Goal: Task Accomplishment & Management: Use online tool/utility

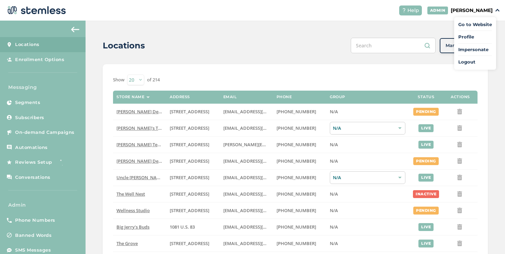
click at [468, 48] on span "Impersonate" at bounding box center [475, 49] width 34 height 7
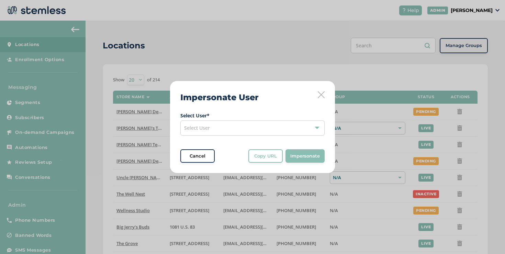
click at [270, 123] on div "Select User" at bounding box center [252, 127] width 144 height 15
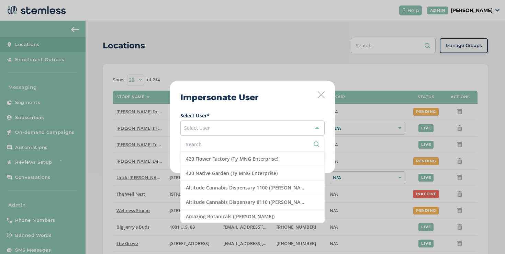
click at [271, 139] on li at bounding box center [252, 144] width 143 height 14
click at [271, 142] on input "text" at bounding box center [252, 144] width 133 height 7
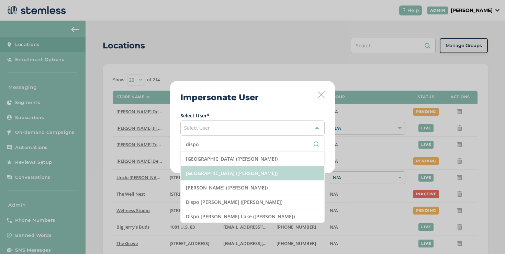
type input "dispo"
click at [269, 179] on li "[GEOGRAPHIC_DATA] ([PERSON_NAME])" at bounding box center [252, 173] width 143 height 14
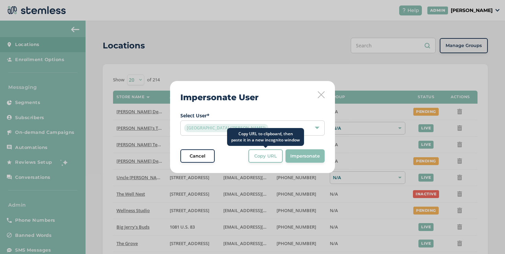
click at [269, 159] on span "Copy URL" at bounding box center [265, 156] width 23 height 7
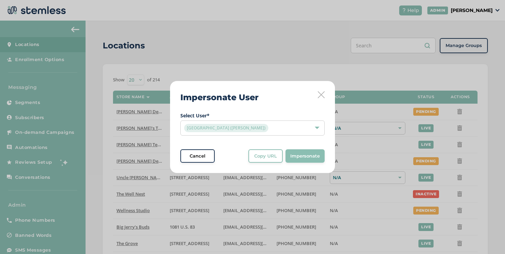
click at [322, 91] on icon at bounding box center [320, 94] width 7 height 7
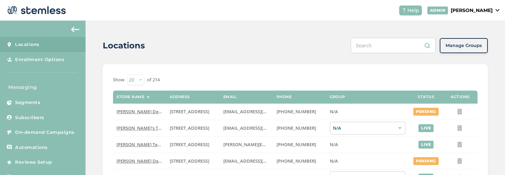
click at [450, 13] on p "[PERSON_NAME]" at bounding box center [471, 10] width 42 height 7
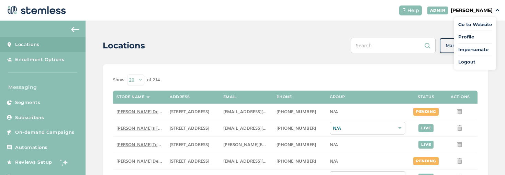
click at [461, 48] on span "Impersonate" at bounding box center [475, 49] width 34 height 7
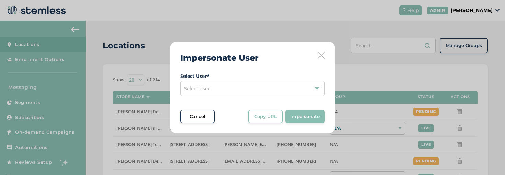
click at [244, 91] on div "Select User" at bounding box center [252, 88] width 144 height 15
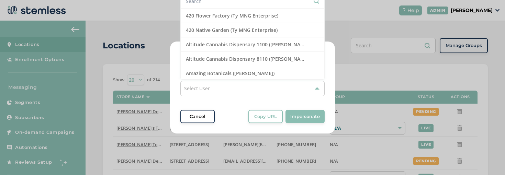
click at [206, 114] on div "Cancel" at bounding box center [197, 116] width 25 height 7
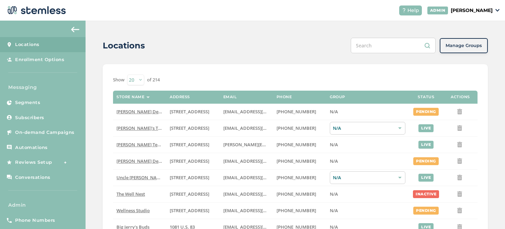
click at [477, 10] on p "[PERSON_NAME]" at bounding box center [471, 10] width 42 height 7
click at [478, 48] on span "Impersonate" at bounding box center [475, 49] width 34 height 7
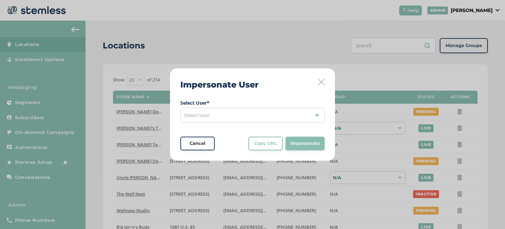
click at [266, 113] on div "Select User" at bounding box center [252, 115] width 144 height 15
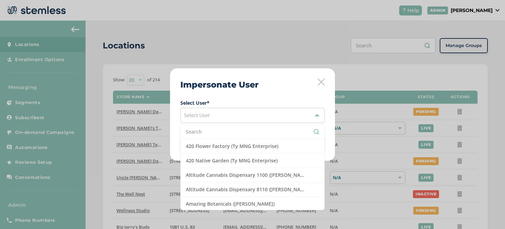
click at [251, 130] on input "text" at bounding box center [252, 131] width 133 height 7
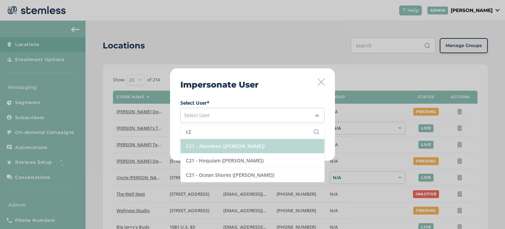
type input "c2"
click at [241, 147] on li "C21 - Aberdeen ([PERSON_NAME])" at bounding box center [252, 146] width 143 height 14
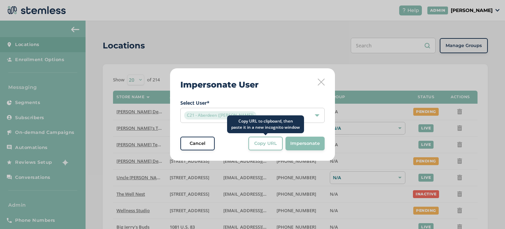
click at [250, 143] on button "Copy URL" at bounding box center [265, 144] width 34 height 14
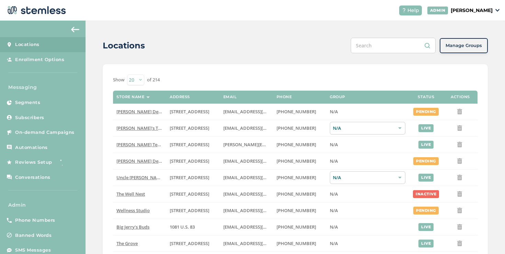
click at [69, 132] on span "On-demand Campaigns" at bounding box center [44, 132] width 59 height 7
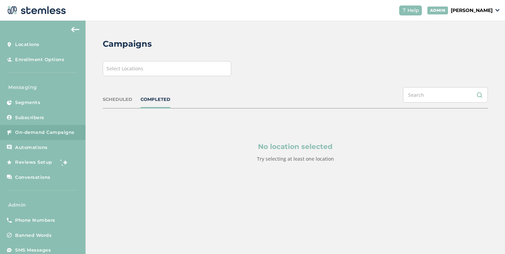
click at [147, 71] on div "Select Locations" at bounding box center [167, 68] width 128 height 15
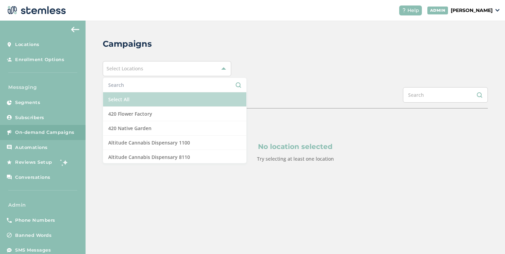
click at [134, 97] on li "Select All" at bounding box center [174, 99] width 143 height 14
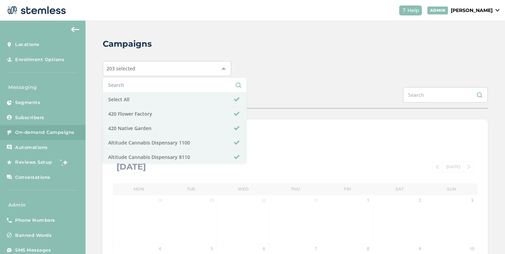
click at [291, 80] on div "Campaigns 203 selected Select All 420 Flower Factory 420 Native Garden Altitude…" at bounding box center [294, 243] width 419 height 444
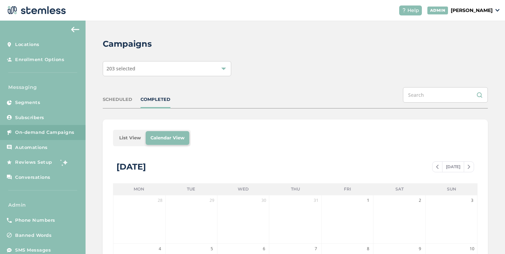
click at [121, 140] on li "List View" at bounding box center [129, 138] width 31 height 14
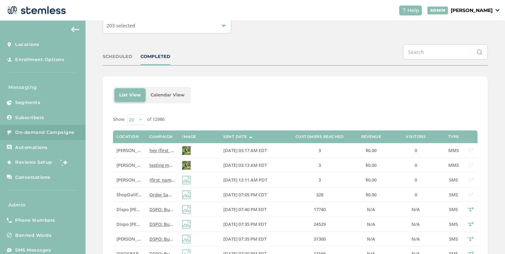
scroll to position [152, 0]
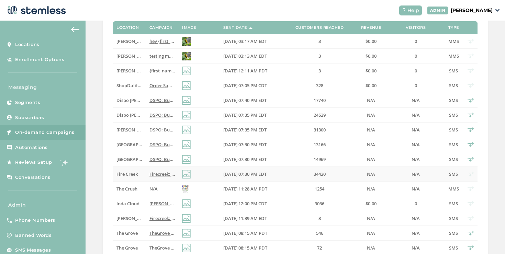
click at [153, 174] on span "Firecreek: Buy a zip get a zip FREE! Plus HUGE savings on premier brands Mon - …" at bounding box center [284, 174] width 271 height 6
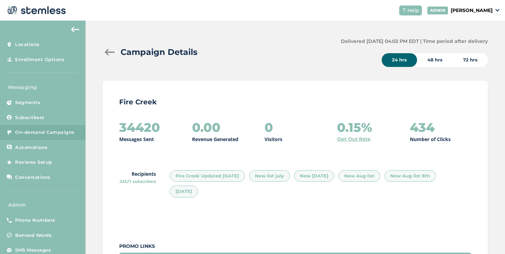
click at [423, 62] on div "48 hrs" at bounding box center [435, 60] width 36 height 14
click at [464, 61] on div "72 hrs" at bounding box center [469, 60] width 35 height 14
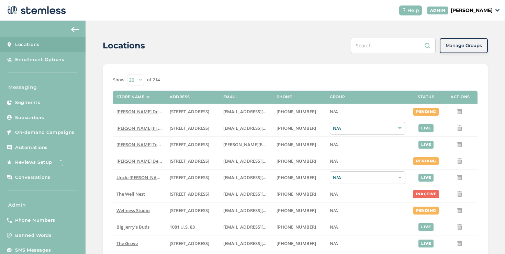
click at [458, 8] on p "[PERSON_NAME]" at bounding box center [471, 10] width 42 height 7
click at [466, 50] on span "Impersonate" at bounding box center [475, 49] width 34 height 7
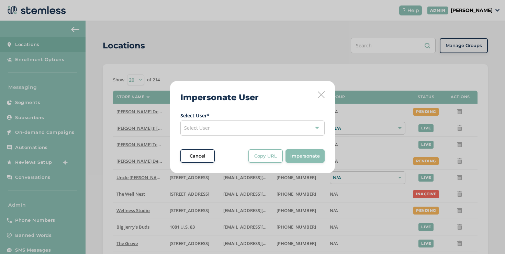
click at [256, 124] on div "Select User" at bounding box center [252, 127] width 144 height 15
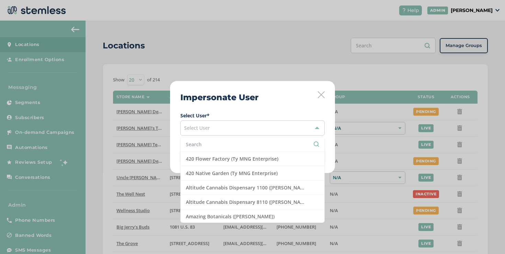
click at [243, 141] on input "text" at bounding box center [252, 144] width 133 height 7
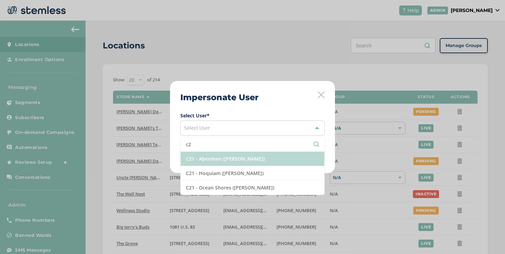
type input "c2"
click at [224, 158] on li "C21 - Aberdeen ([PERSON_NAME])" at bounding box center [252, 159] width 143 height 14
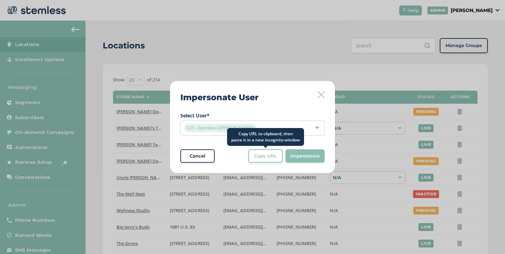
click at [255, 156] on span "Copy URL" at bounding box center [265, 156] width 23 height 7
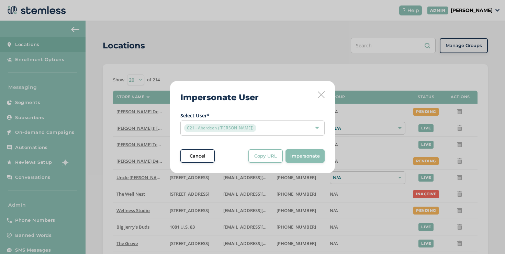
click at [319, 94] on icon at bounding box center [320, 94] width 7 height 7
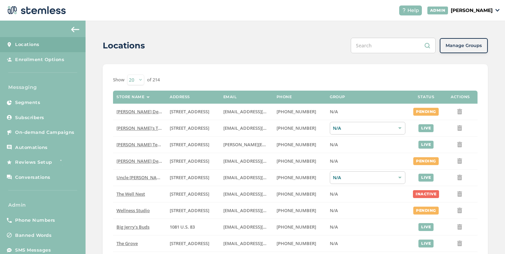
click at [460, 13] on p "[PERSON_NAME]" at bounding box center [471, 10] width 42 height 7
click at [467, 49] on span "Impersonate" at bounding box center [475, 49] width 34 height 7
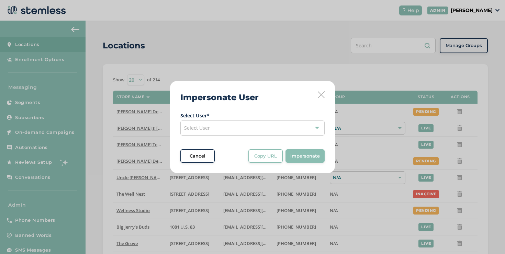
drag, startPoint x: 305, startPoint y: 135, endPoint x: 298, endPoint y: 128, distance: 10.0
click at [305, 135] on div "Select User" at bounding box center [252, 127] width 144 height 15
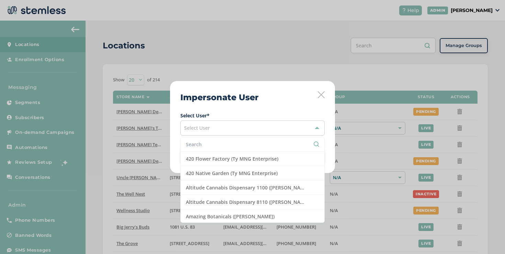
click at [249, 143] on input "text" at bounding box center [252, 144] width 133 height 7
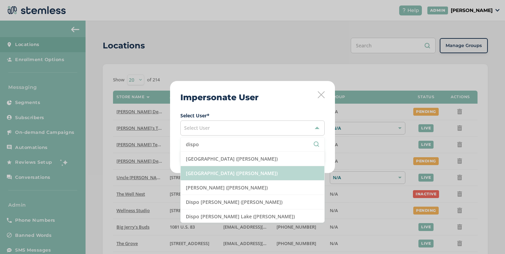
type input "dispo"
click at [254, 179] on li "[GEOGRAPHIC_DATA] ([PERSON_NAME])" at bounding box center [252, 173] width 143 height 14
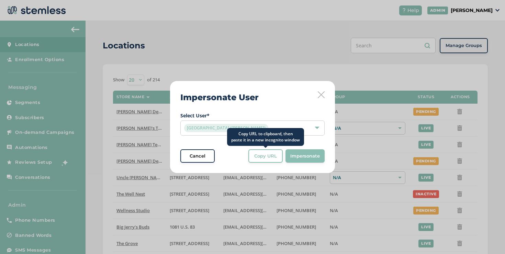
click at [259, 158] on span "Copy URL" at bounding box center [265, 156] width 23 height 7
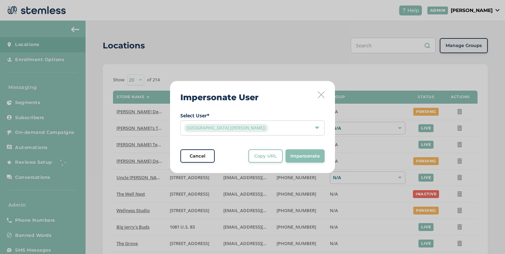
click at [319, 94] on icon at bounding box center [320, 94] width 7 height 7
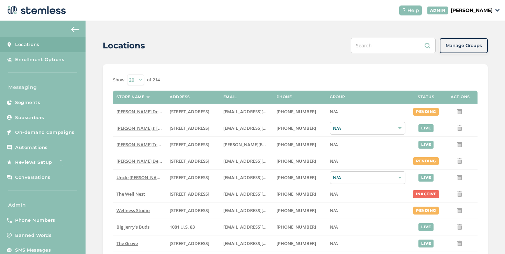
click at [454, 12] on p "[PERSON_NAME]" at bounding box center [471, 10] width 42 height 7
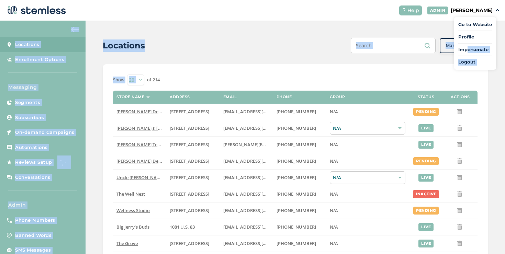
drag, startPoint x: 463, startPoint y: 47, endPoint x: 305, endPoint y: 74, distance: 159.8
click at [308, 73] on div "Help ADMIN [PERSON_NAME] Go to Website Profile Impersonate Logout Locations Enr…" at bounding box center [252, 127] width 505 height 254
click at [222, 74] on div "Show 20 50 100 of 214" at bounding box center [295, 79] width 364 height 11
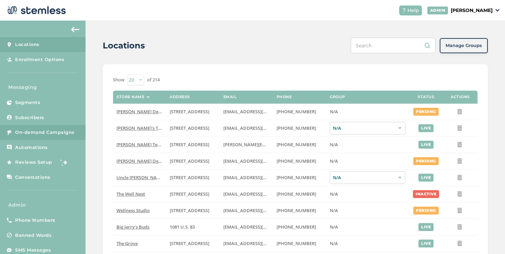
click at [61, 132] on span "On-demand Campaigns" at bounding box center [44, 132] width 59 height 7
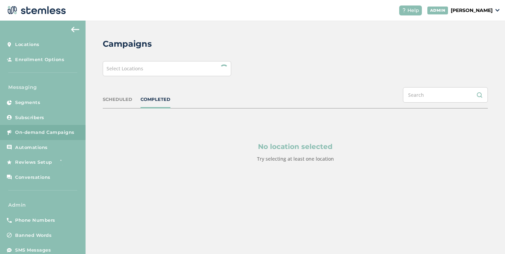
click at [124, 103] on div "SCHEDULED COMPLETED" at bounding box center [295, 97] width 385 height 21
click at [123, 100] on div "SCHEDULED" at bounding box center [118, 99] width 30 height 7
click at [129, 74] on div "Select Locations" at bounding box center [167, 68] width 128 height 15
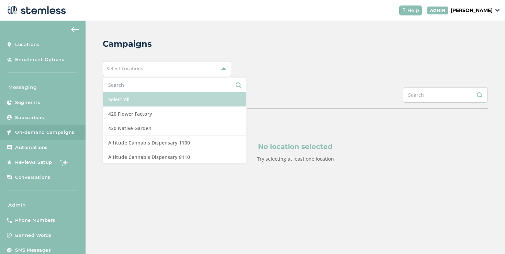
click at [125, 94] on li "Select All" at bounding box center [174, 99] width 143 height 14
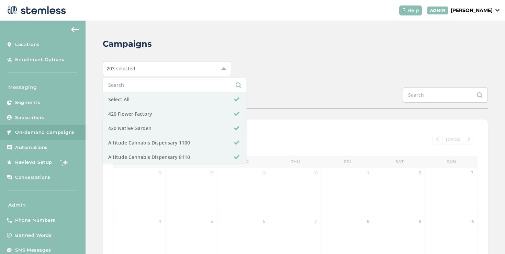
click at [249, 86] on div "Campaigns 203 selected Select All 420 Flower Factory 420 Native Garden Altitude…" at bounding box center [294, 229] width 419 height 417
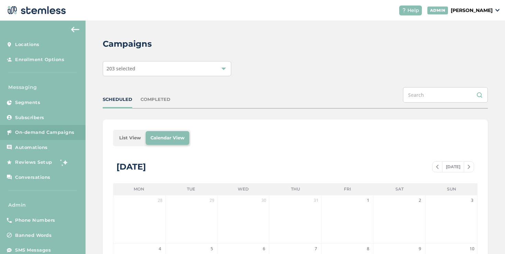
click at [125, 141] on li "List View" at bounding box center [129, 138] width 31 height 14
